Goal: Find specific page/section: Find specific page/section

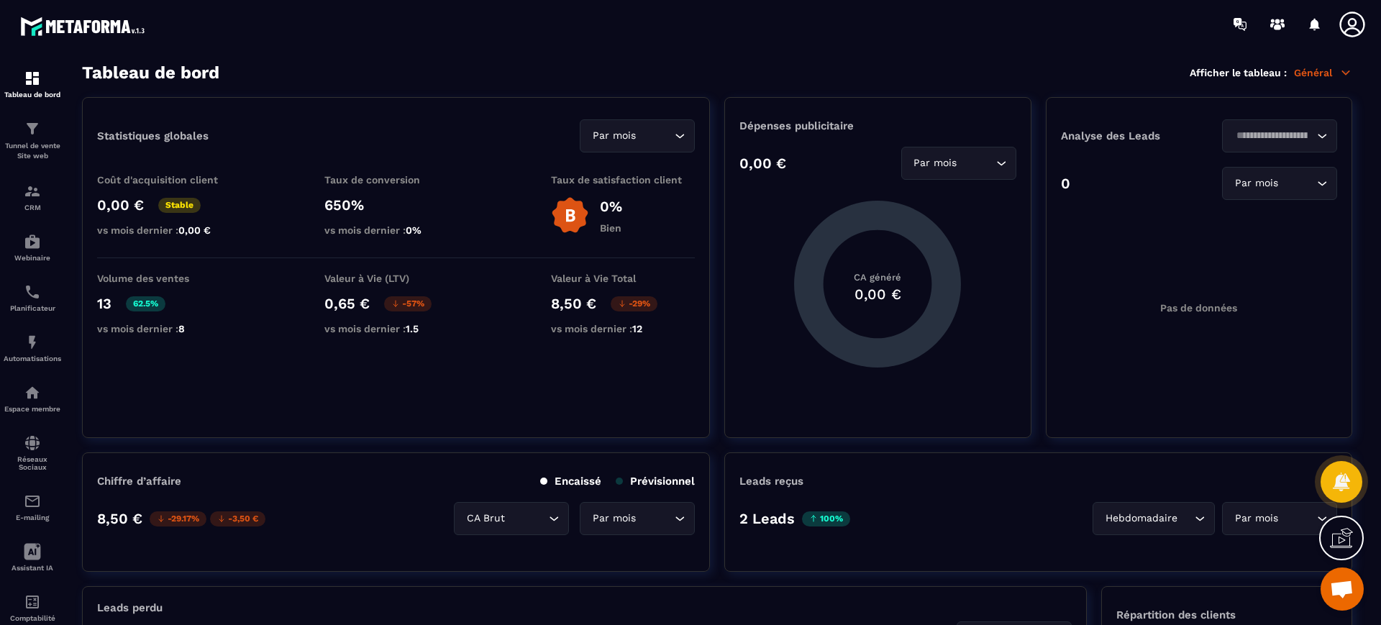
click at [37, 209] on p "CRM" at bounding box center [33, 208] width 58 height 8
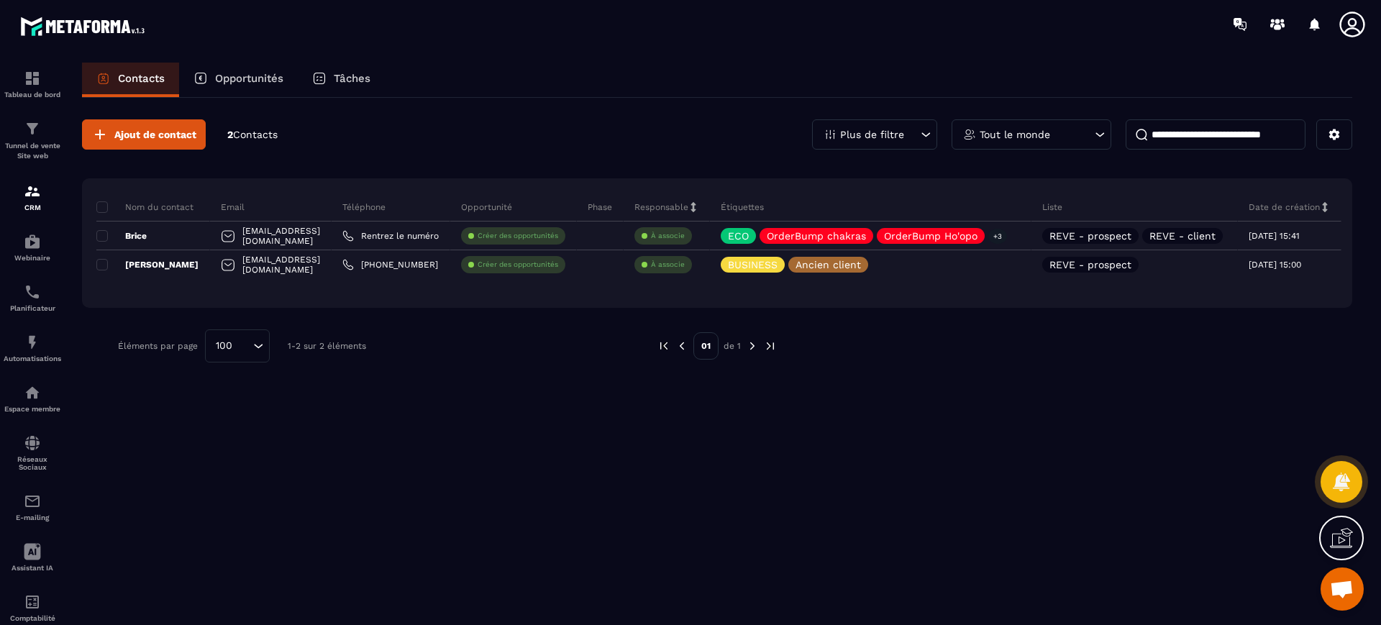
click at [863, 141] on div "Plus de filtre" at bounding box center [874, 134] width 125 height 30
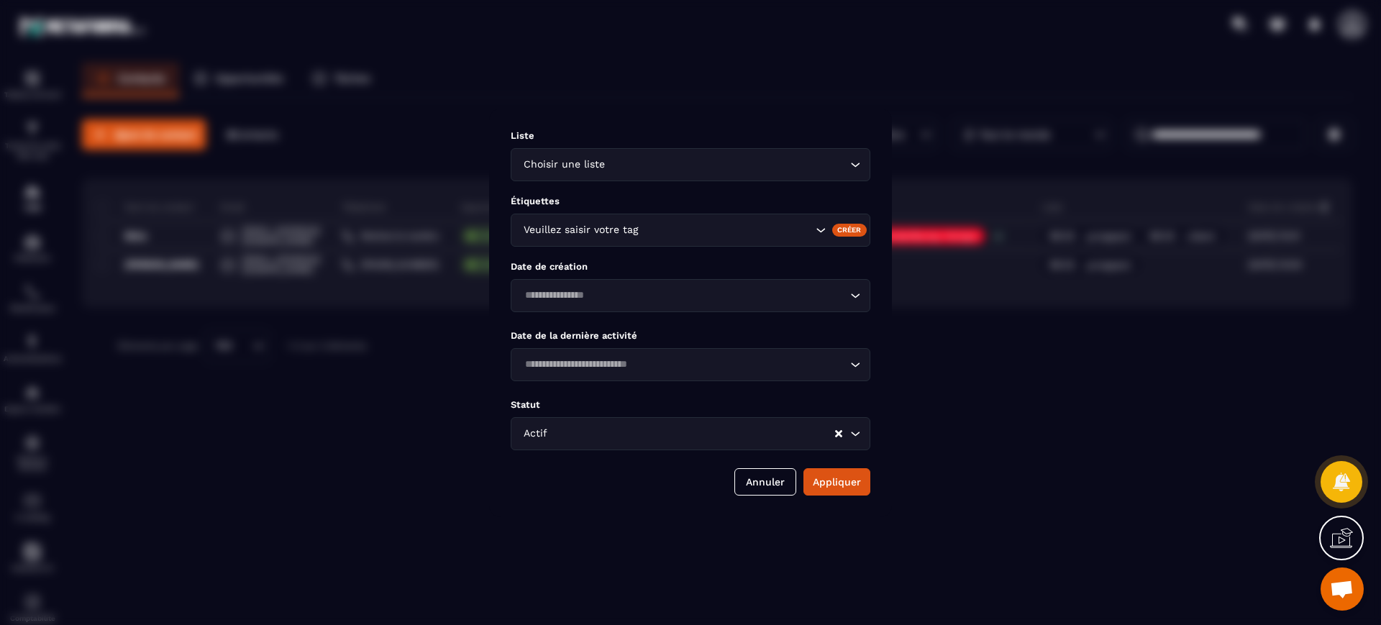
click at [704, 171] on input "Search for option" at bounding box center [727, 165] width 239 height 16
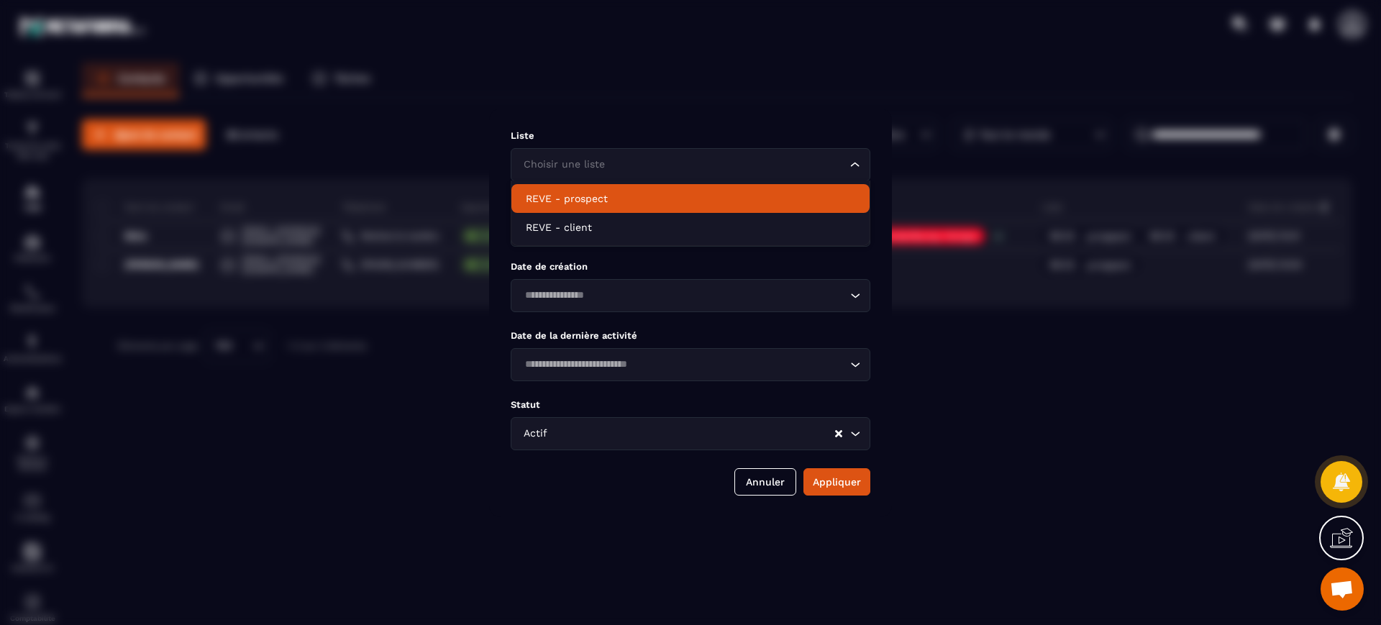
click at [695, 167] on input "Search for option" at bounding box center [683, 165] width 326 height 16
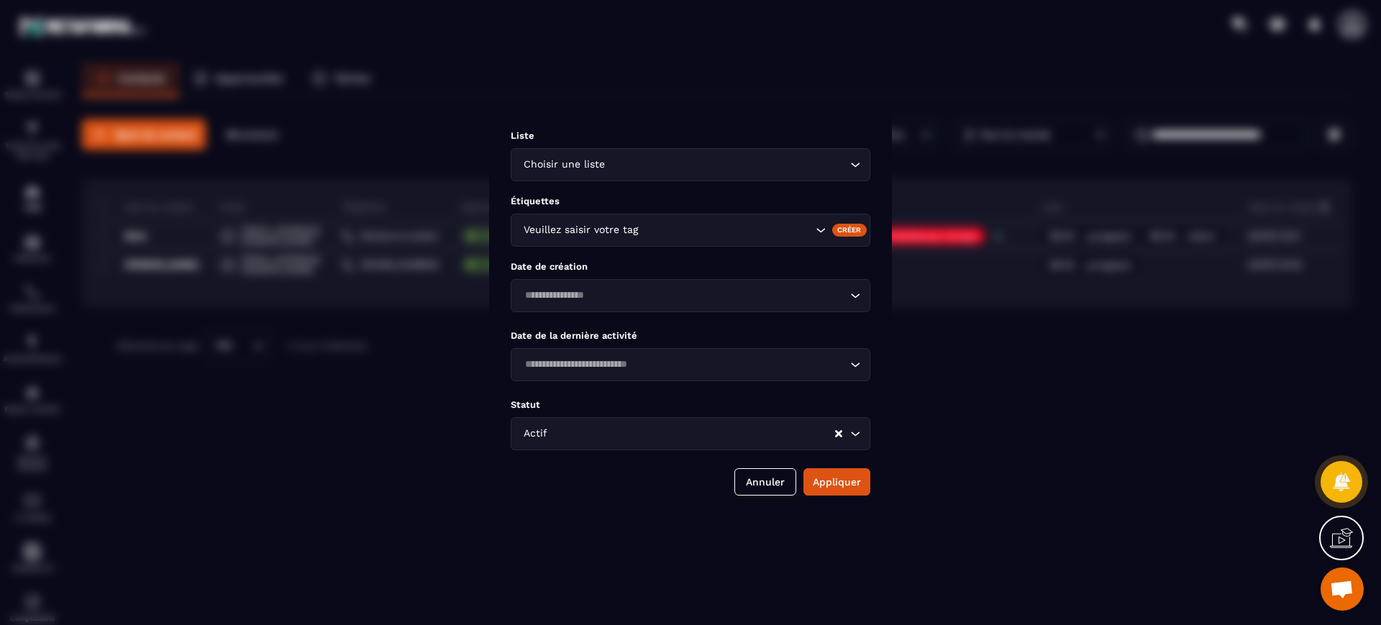
click at [639, 256] on div "Liste Choisir une liste Loading... Étiquettes Veuillez saisir votre tag Créer D…" at bounding box center [690, 313] width 403 height 408
click at [788, 477] on button "Annuler" at bounding box center [765, 481] width 62 height 27
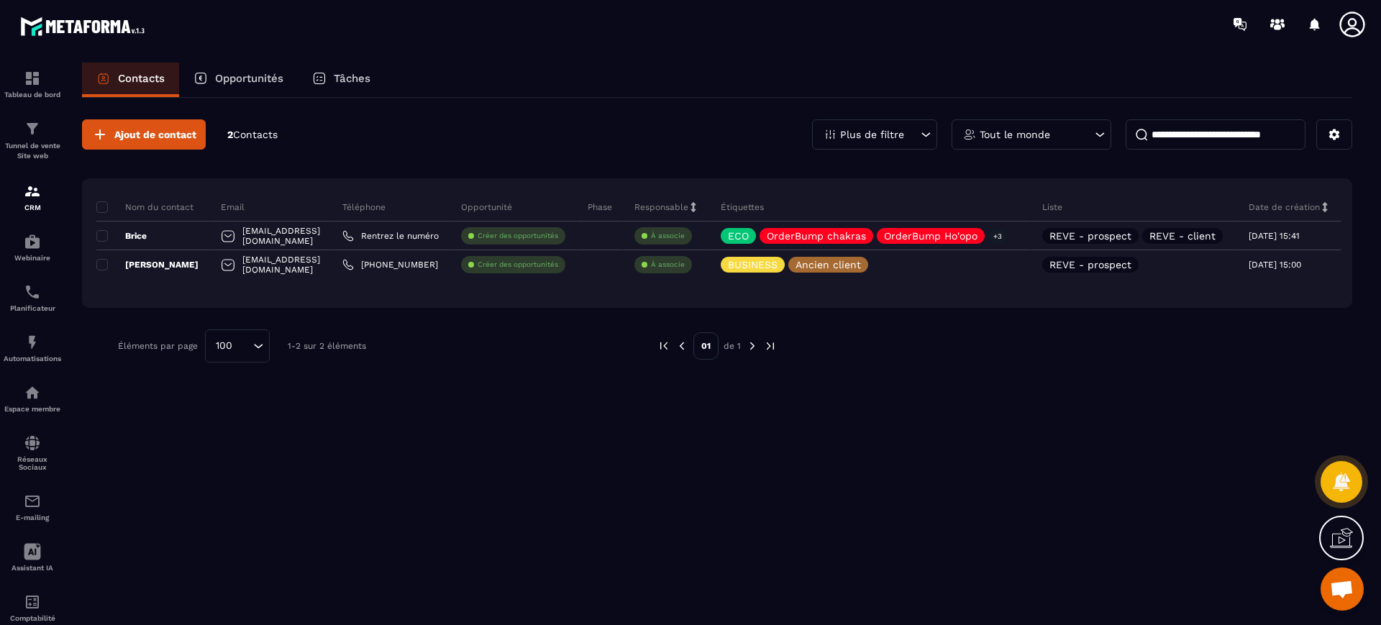
click at [888, 141] on div "Plus de filtre" at bounding box center [874, 134] width 125 height 30
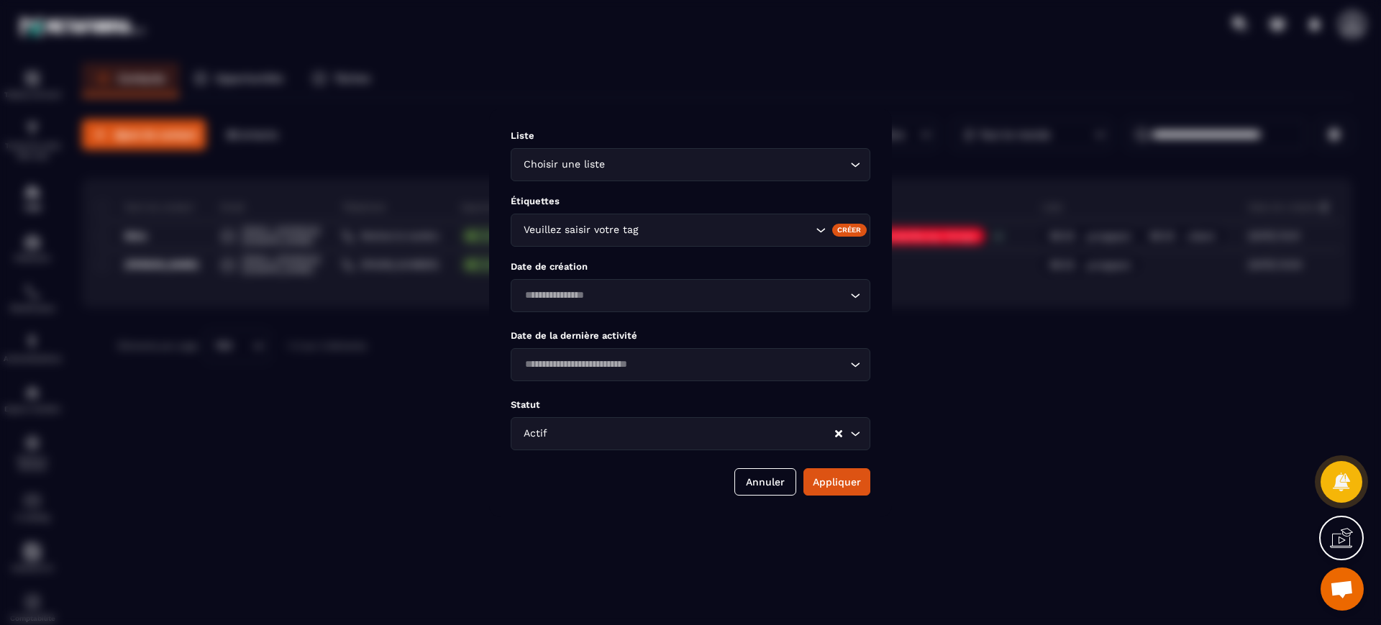
click at [713, 168] on input "Search for option" at bounding box center [727, 165] width 239 height 16
click at [713, 168] on input "Search for option" at bounding box center [683, 165] width 326 height 16
click at [859, 162] on icon "Search for option" at bounding box center [855, 164] width 14 height 14
click at [720, 431] on input "Search for option" at bounding box center [691, 434] width 283 height 16
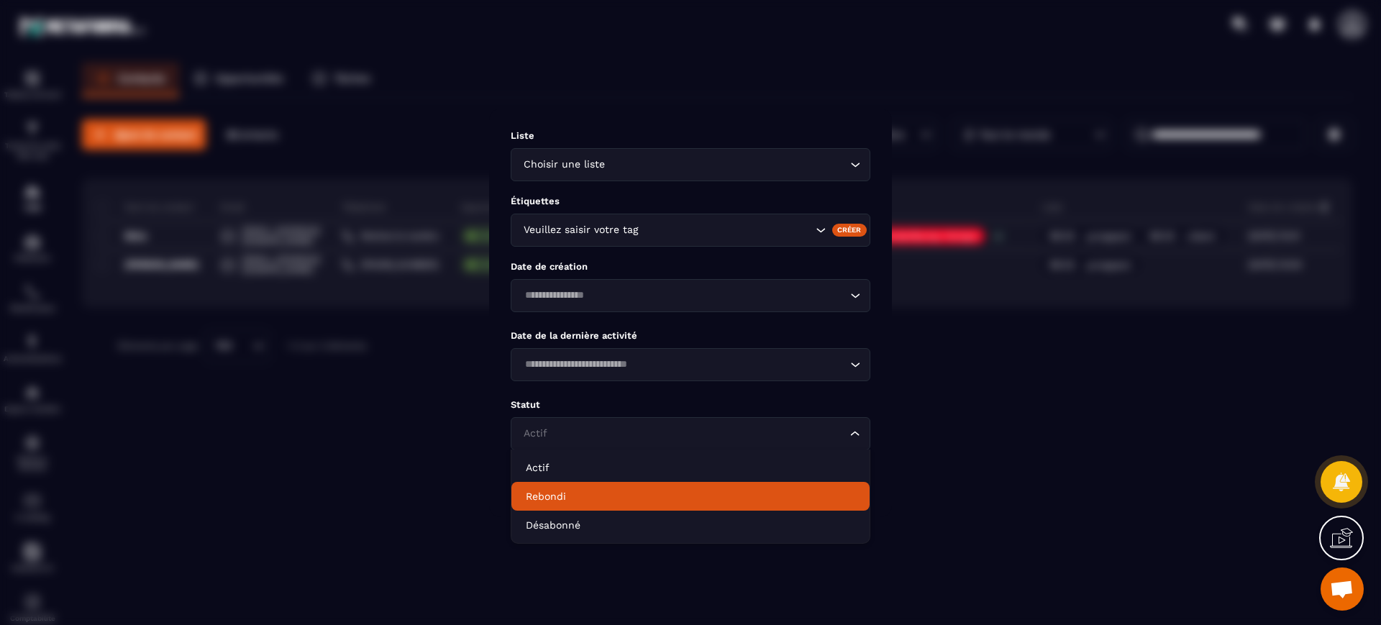
click at [654, 498] on p "Rebondi" at bounding box center [690, 496] width 329 height 14
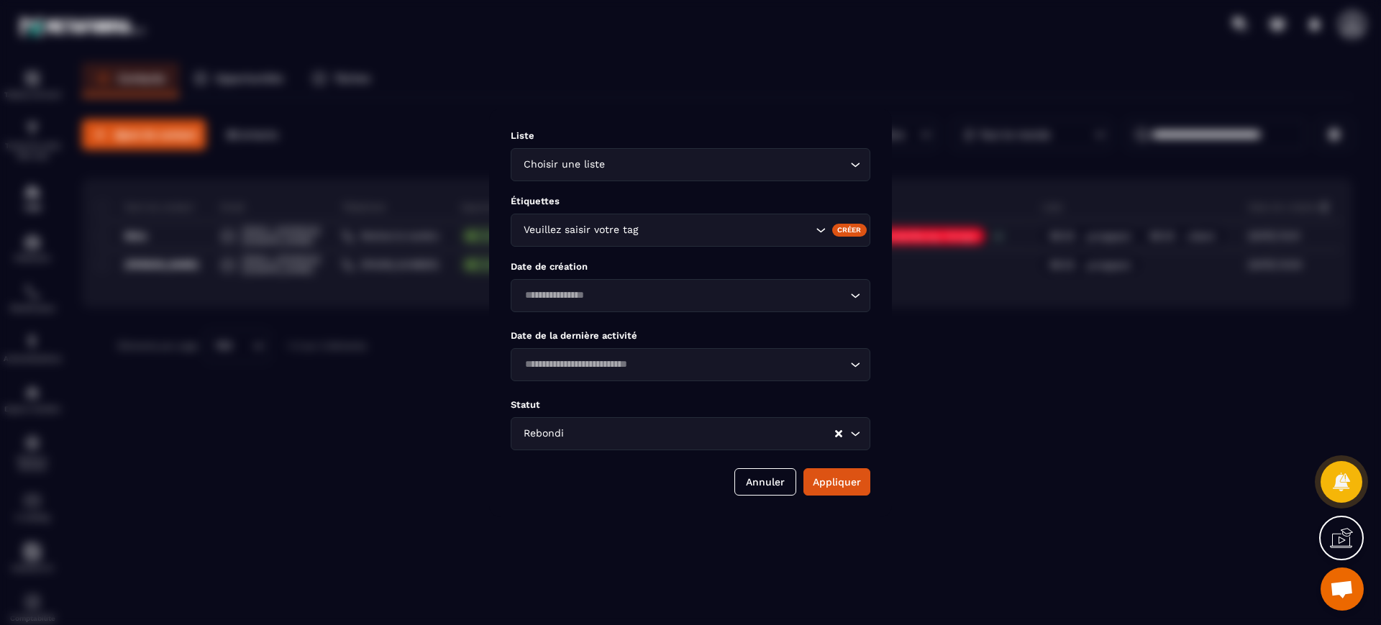
click at [813, 477] on button "Appliquer" at bounding box center [836, 481] width 67 height 27
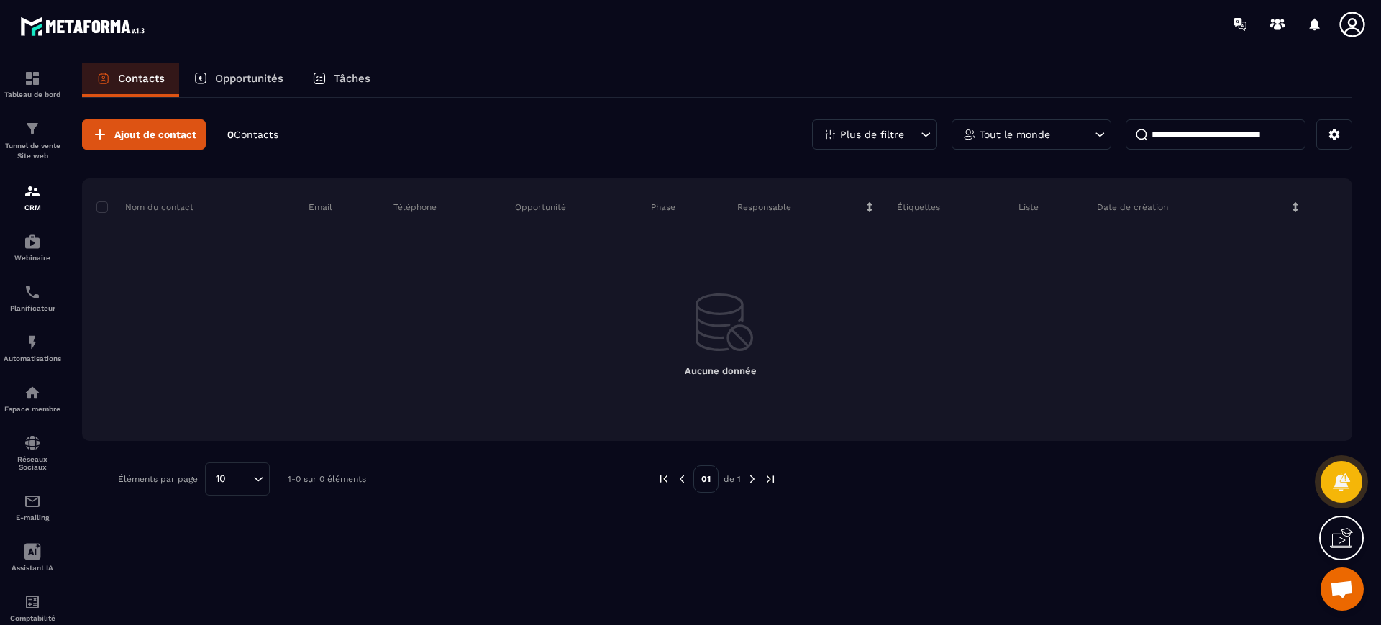
click at [884, 139] on p "Plus de filtre" at bounding box center [872, 134] width 64 height 10
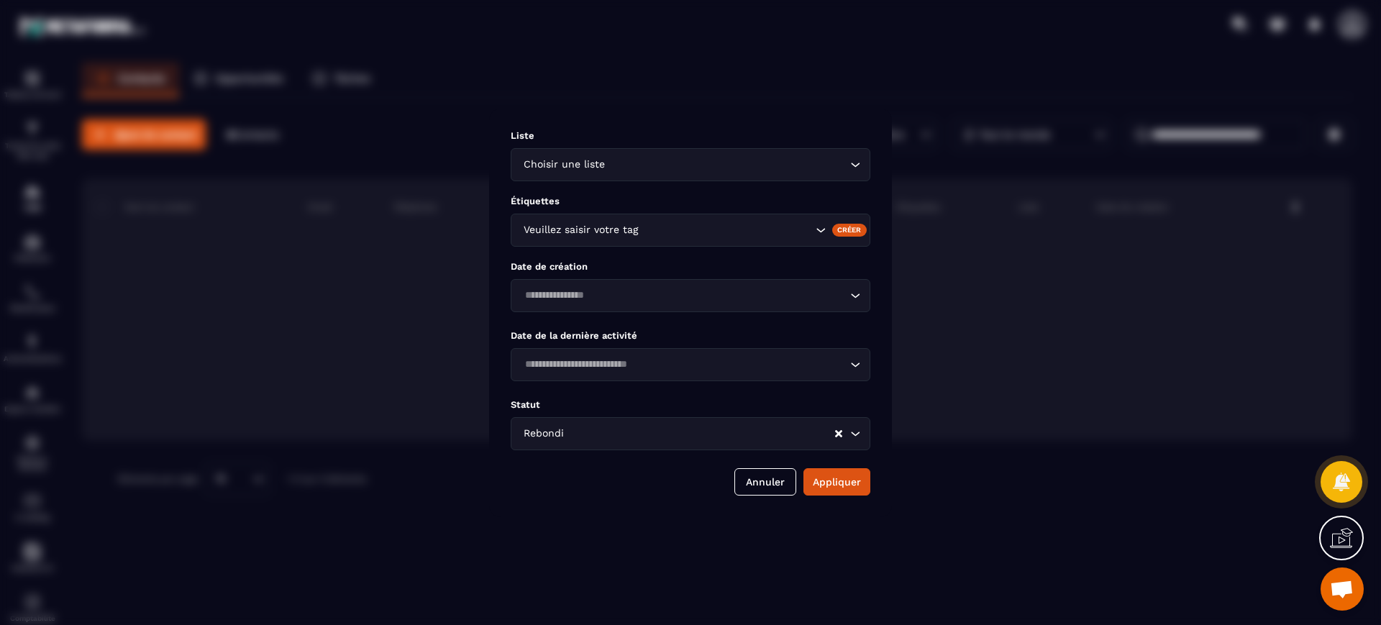
click at [701, 440] on input "Search for option" at bounding box center [700, 434] width 267 height 16
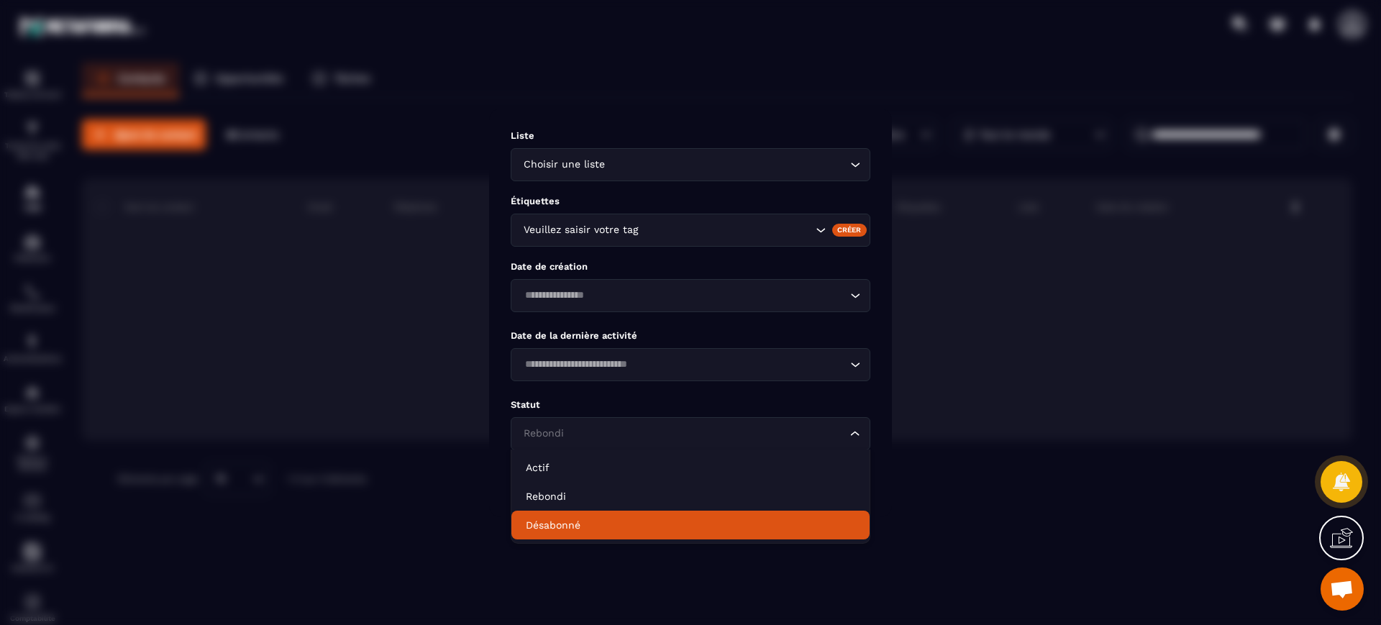
click at [608, 523] on p "Désabonné" at bounding box center [690, 525] width 329 height 14
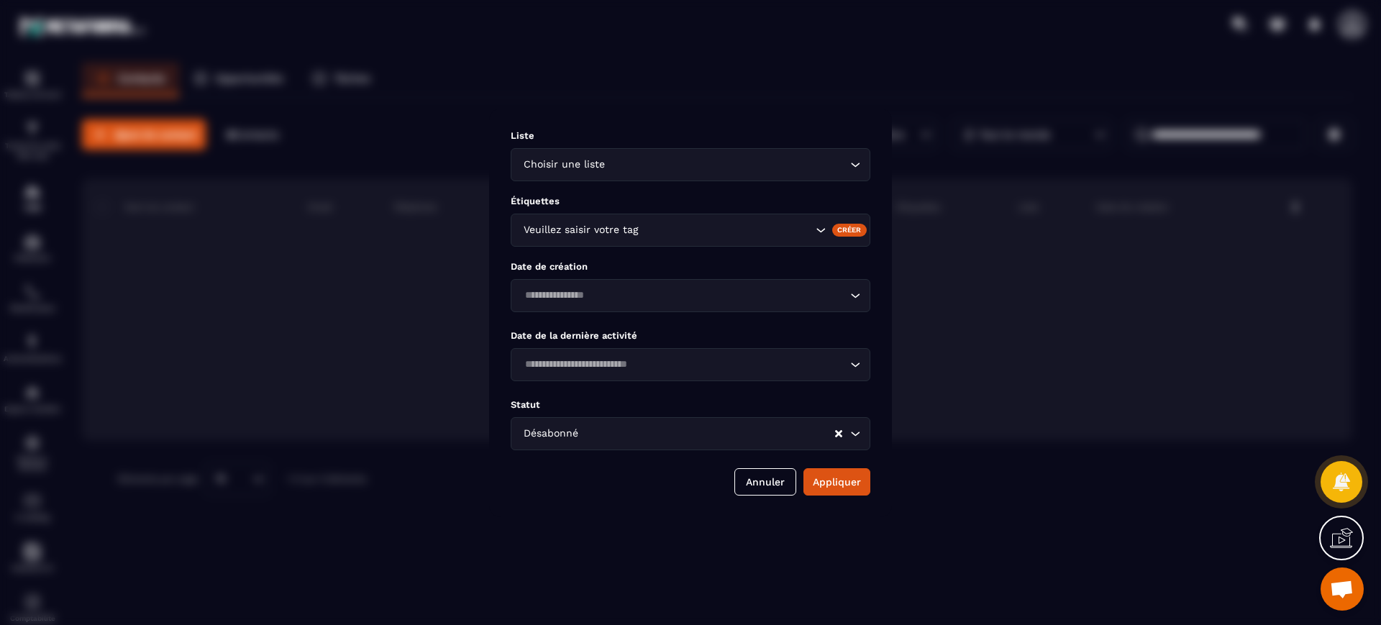
click at [828, 478] on button "Appliquer" at bounding box center [836, 481] width 67 height 27
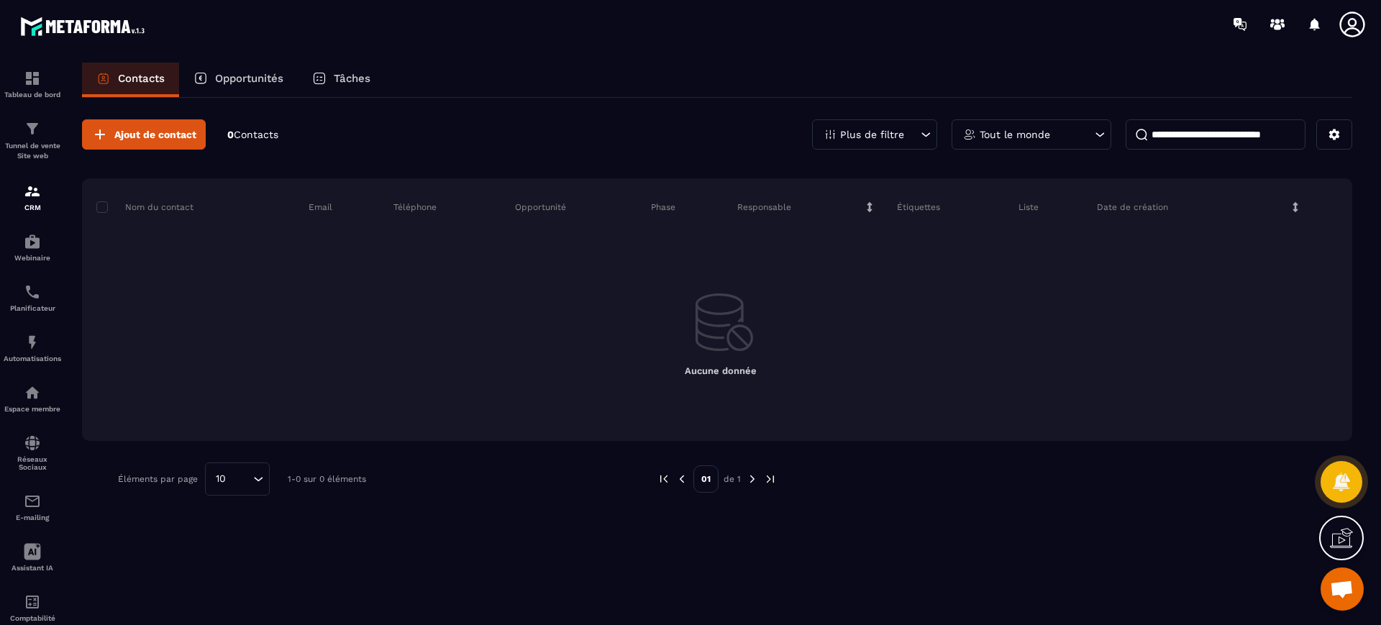
click at [851, 127] on div "Plus de filtre" at bounding box center [874, 134] width 125 height 30
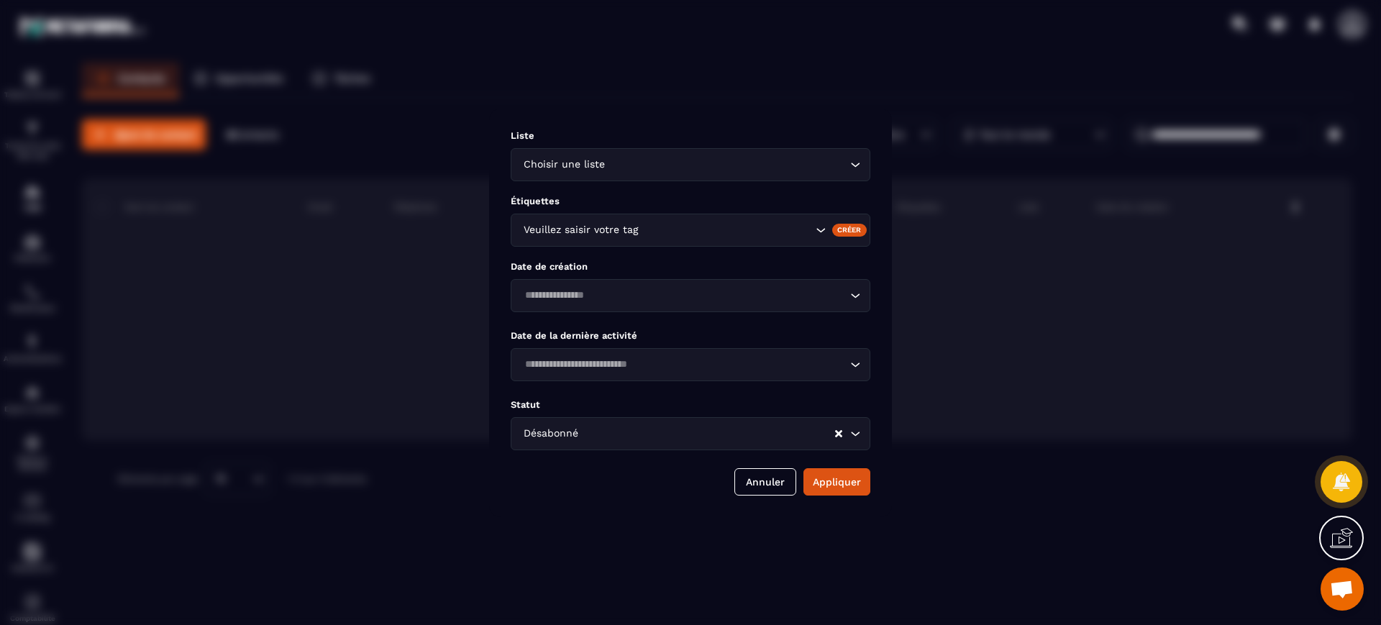
click at [608, 434] on input "Search for option" at bounding box center [707, 434] width 252 height 16
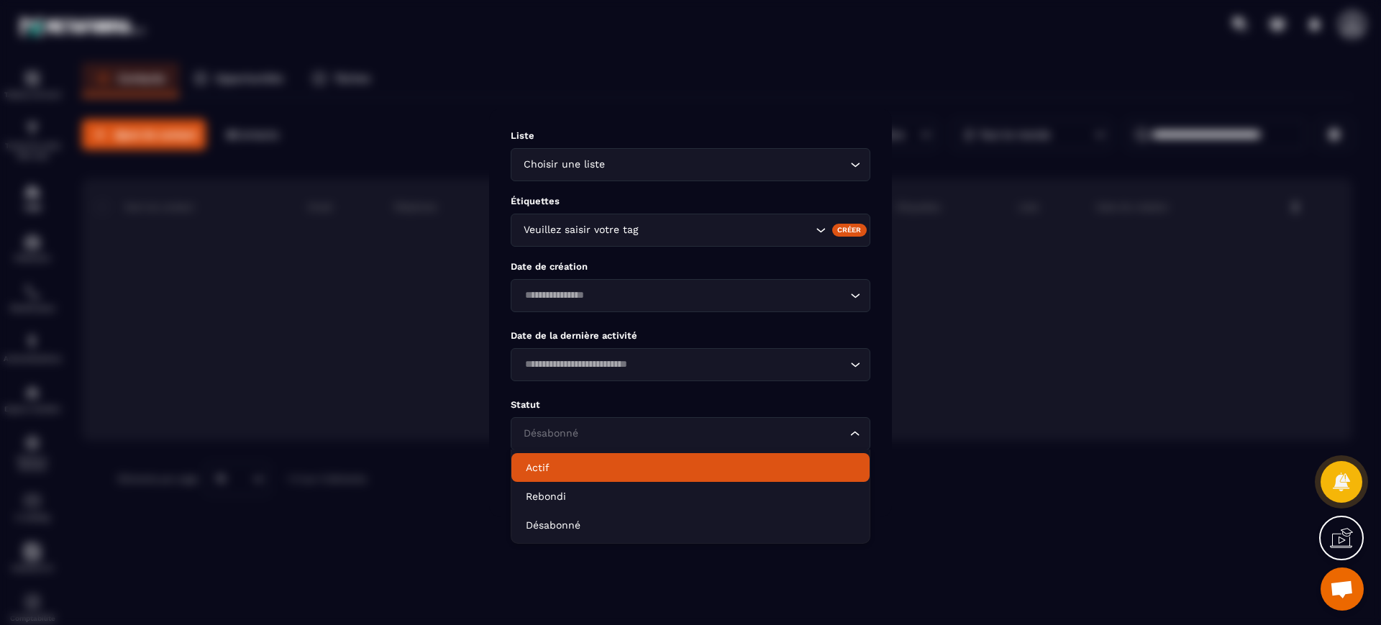
click at [557, 459] on li "Actif" at bounding box center [690, 467] width 358 height 29
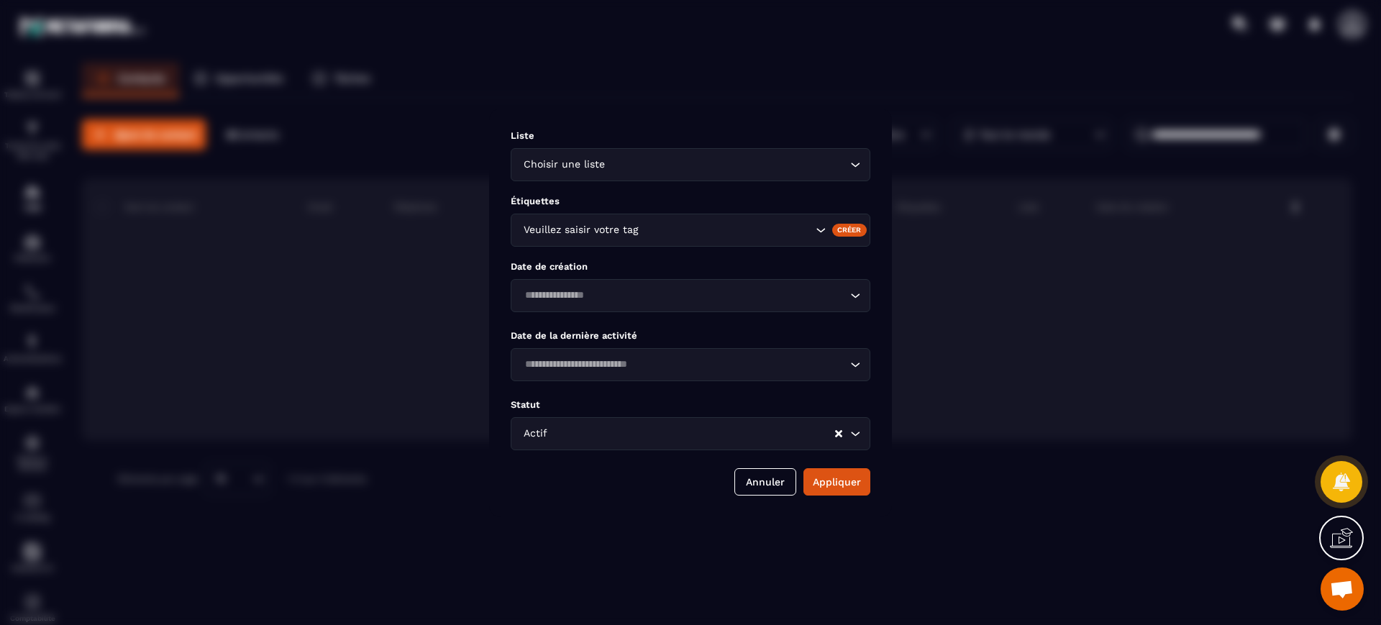
click at [828, 480] on button "Appliquer" at bounding box center [836, 481] width 67 height 27
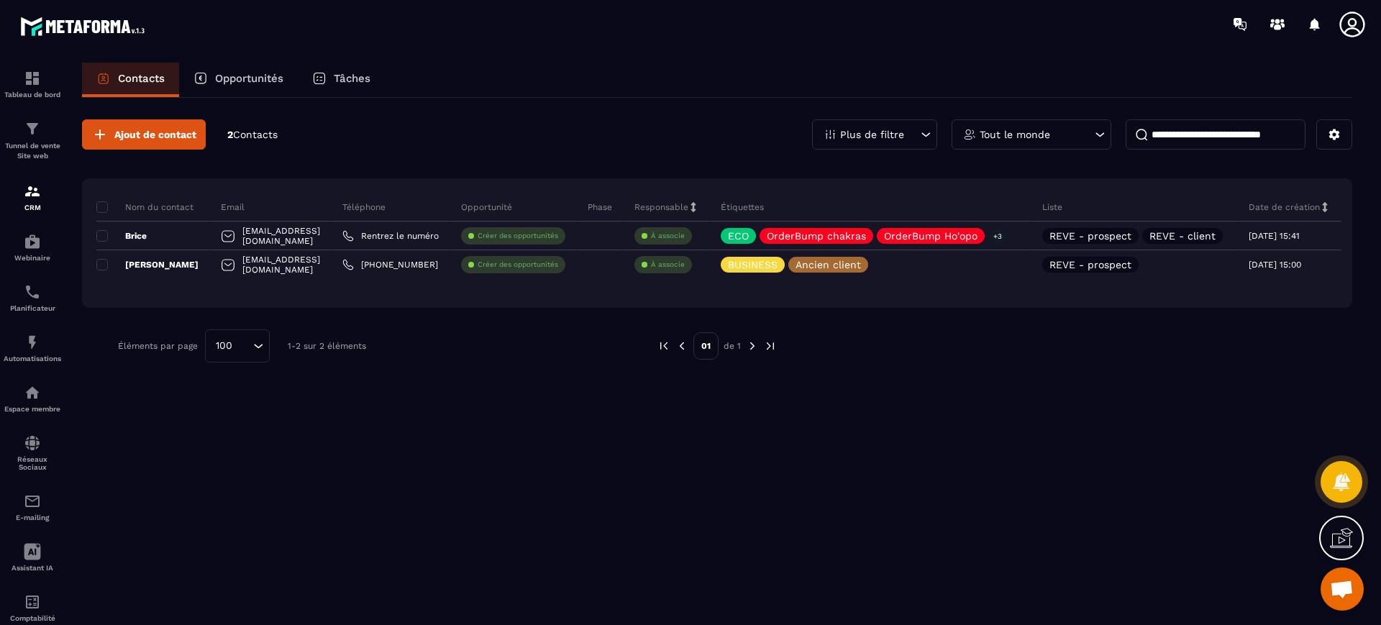
click at [949, 409] on div "Ajout de contact 2 Contacts Plus de filtre Tout le monde Nom du contact Email T…" at bounding box center [717, 360] width 1270 height 525
